Goal: Register for event/course

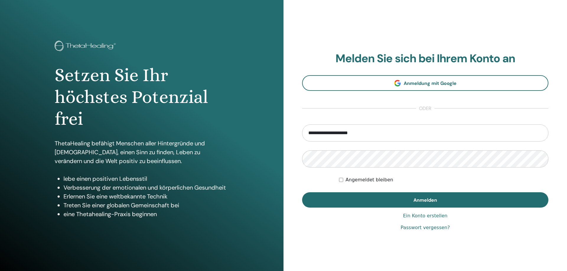
type input "**********"
click at [302, 193] on button "Anmelden" at bounding box center [425, 200] width 246 height 15
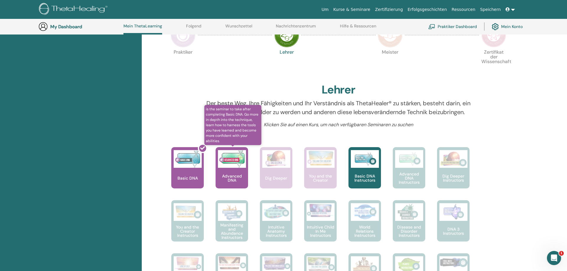
click at [238, 175] on p "Advanced DNA" at bounding box center [232, 178] width 32 height 8
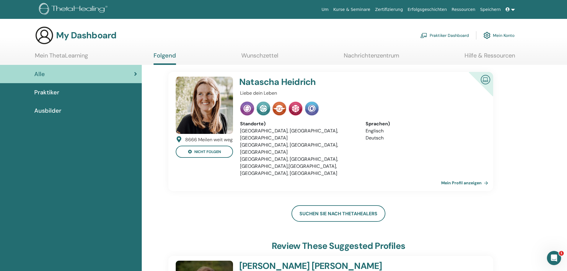
click at [514, 8] on link at bounding box center [510, 9] width 14 height 11
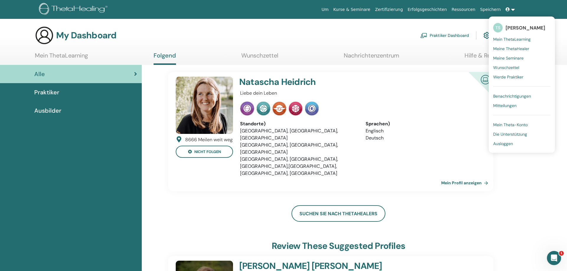
click at [502, 59] on span "Meine Seminare" at bounding box center [508, 58] width 30 height 5
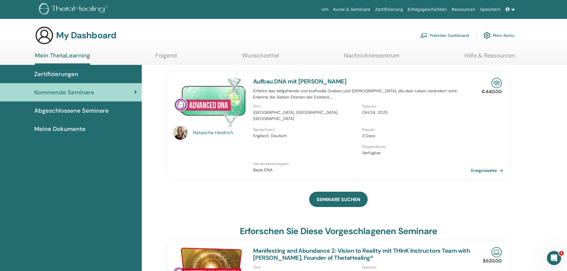
click at [92, 115] on span "Abgeschlossene Seminare" at bounding box center [71, 110] width 74 height 9
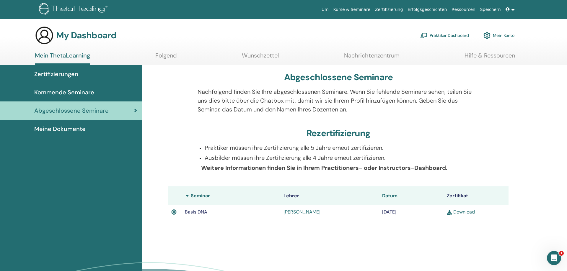
click at [81, 92] on span "Kommende Seminare" at bounding box center [64, 92] width 60 height 9
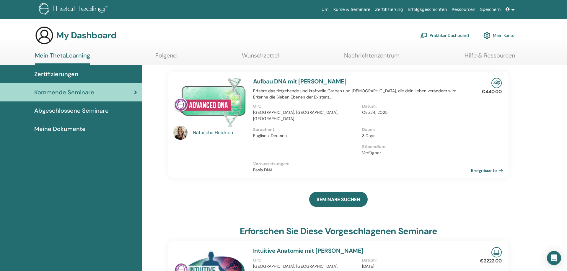
click at [75, 77] on span "Zertifizierungen" at bounding box center [56, 74] width 44 height 9
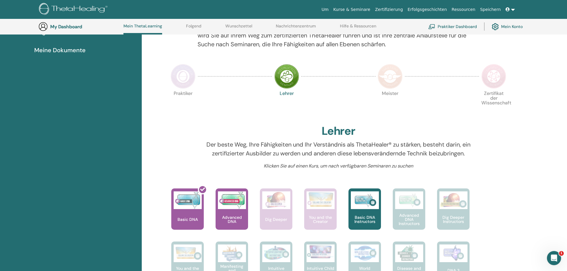
scroll to position [106, 0]
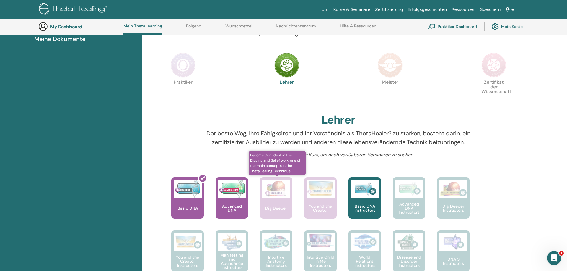
click at [271, 199] on div "Dig Deeper" at bounding box center [276, 197] width 32 height 41
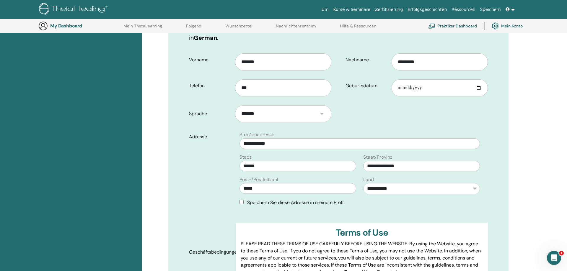
scroll to position [164, 0]
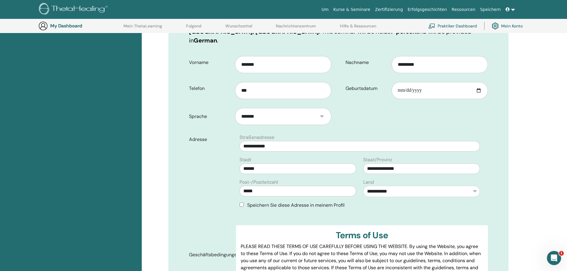
click at [349, 105] on form "**********" at bounding box center [339, 180] width 308 height 256
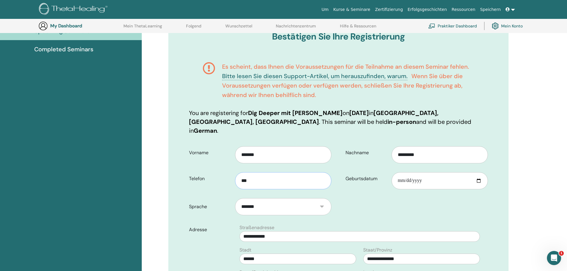
click at [255, 172] on input "***" at bounding box center [283, 180] width 96 height 17
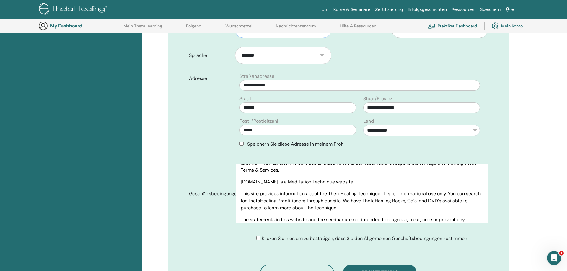
scroll to position [315, 0]
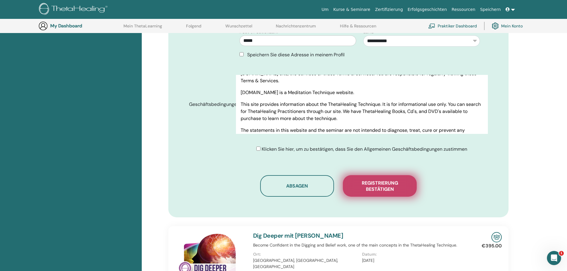
type input "**********"
click at [380, 180] on span "Registrierung bestätigen" at bounding box center [379, 186] width 59 height 12
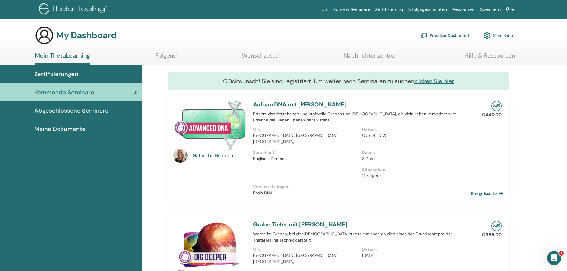
click at [501, 35] on link "Mein Konto" at bounding box center [498, 35] width 31 height 13
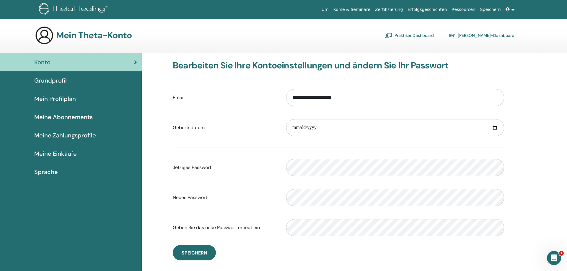
click at [59, 78] on span "Grundprofil" at bounding box center [50, 80] width 32 height 9
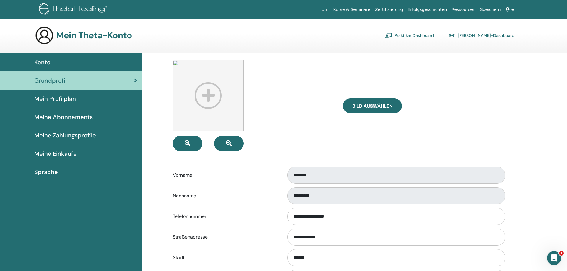
click at [56, 99] on span "Mein Profilplan" at bounding box center [55, 98] width 42 height 9
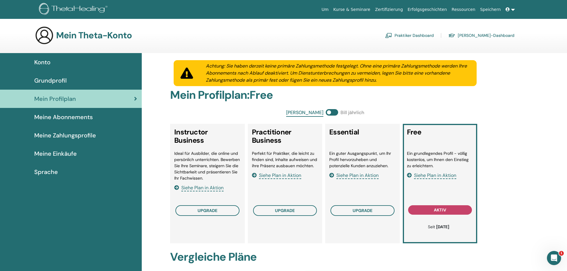
click at [513, 12] on link at bounding box center [510, 9] width 14 height 11
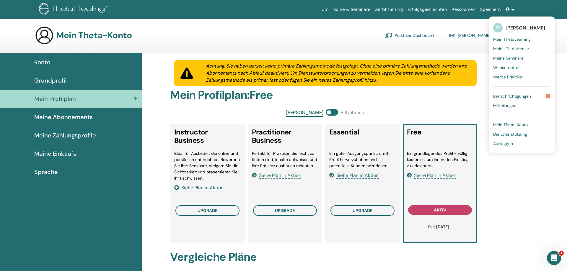
click at [507, 144] on span "Ausloggen" at bounding box center [503, 143] width 20 height 5
